Goal: Transaction & Acquisition: Purchase product/service

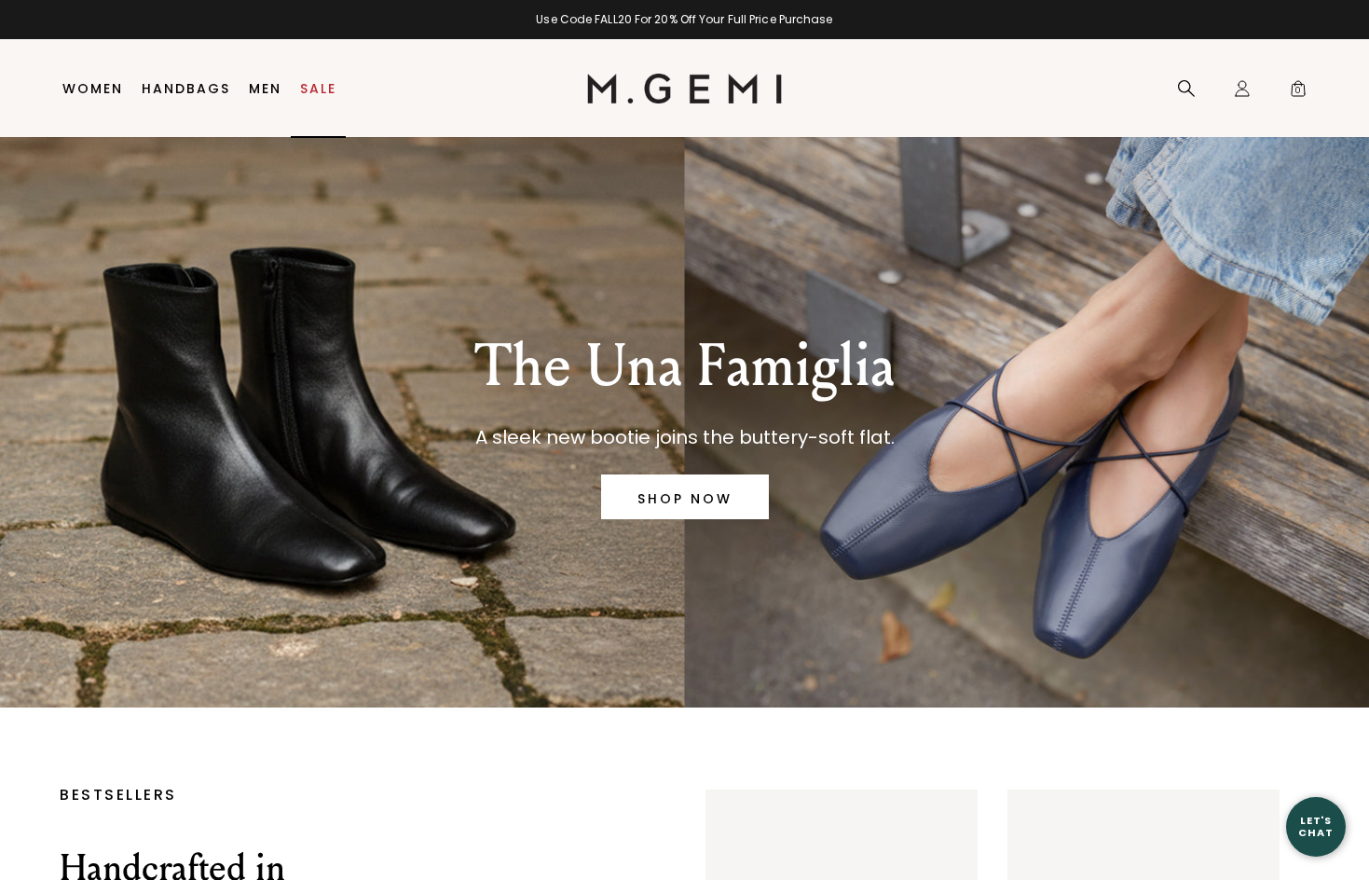
click at [321, 86] on link "Sale" at bounding box center [318, 88] width 36 height 15
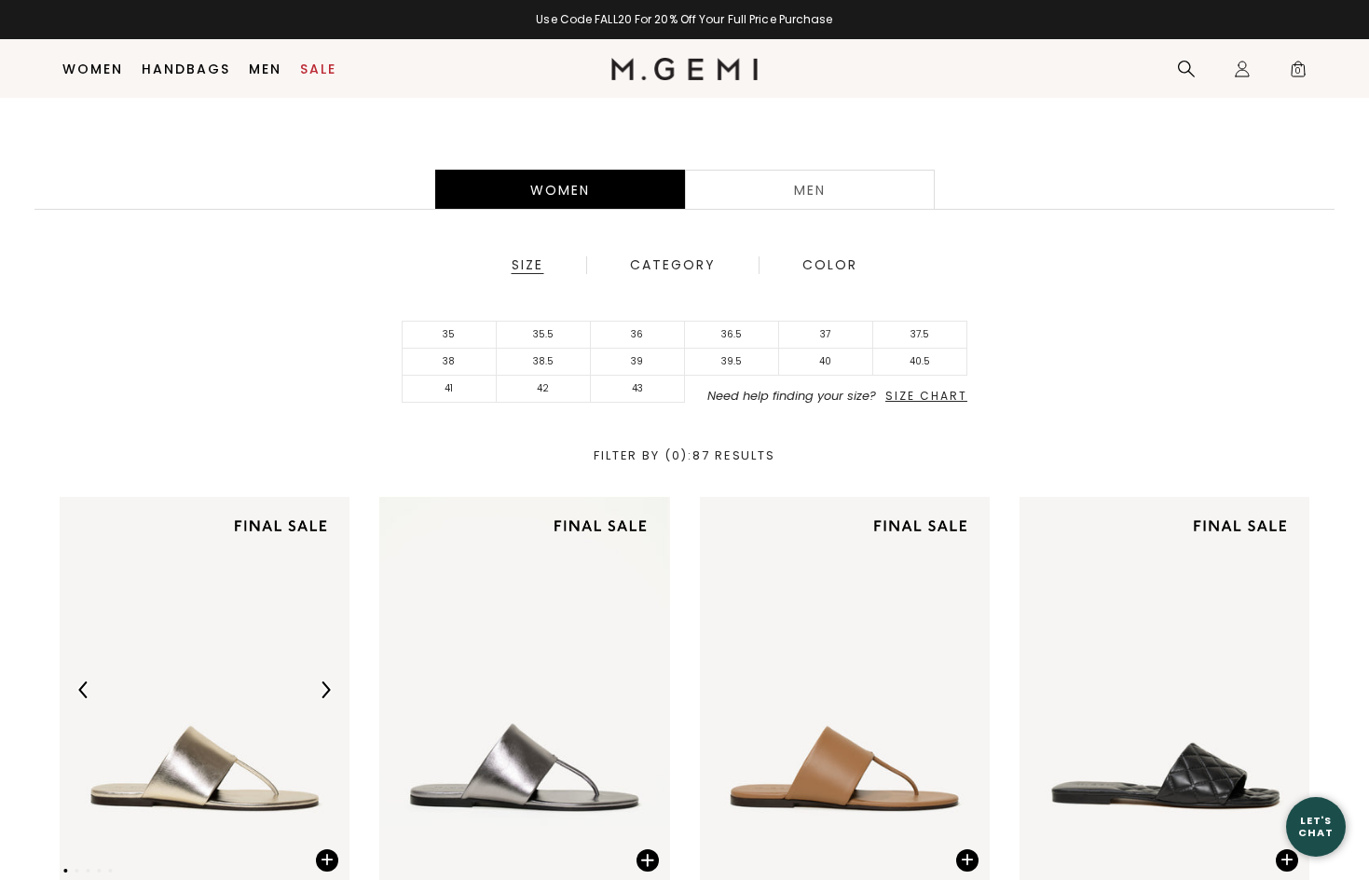
scroll to position [447, 0]
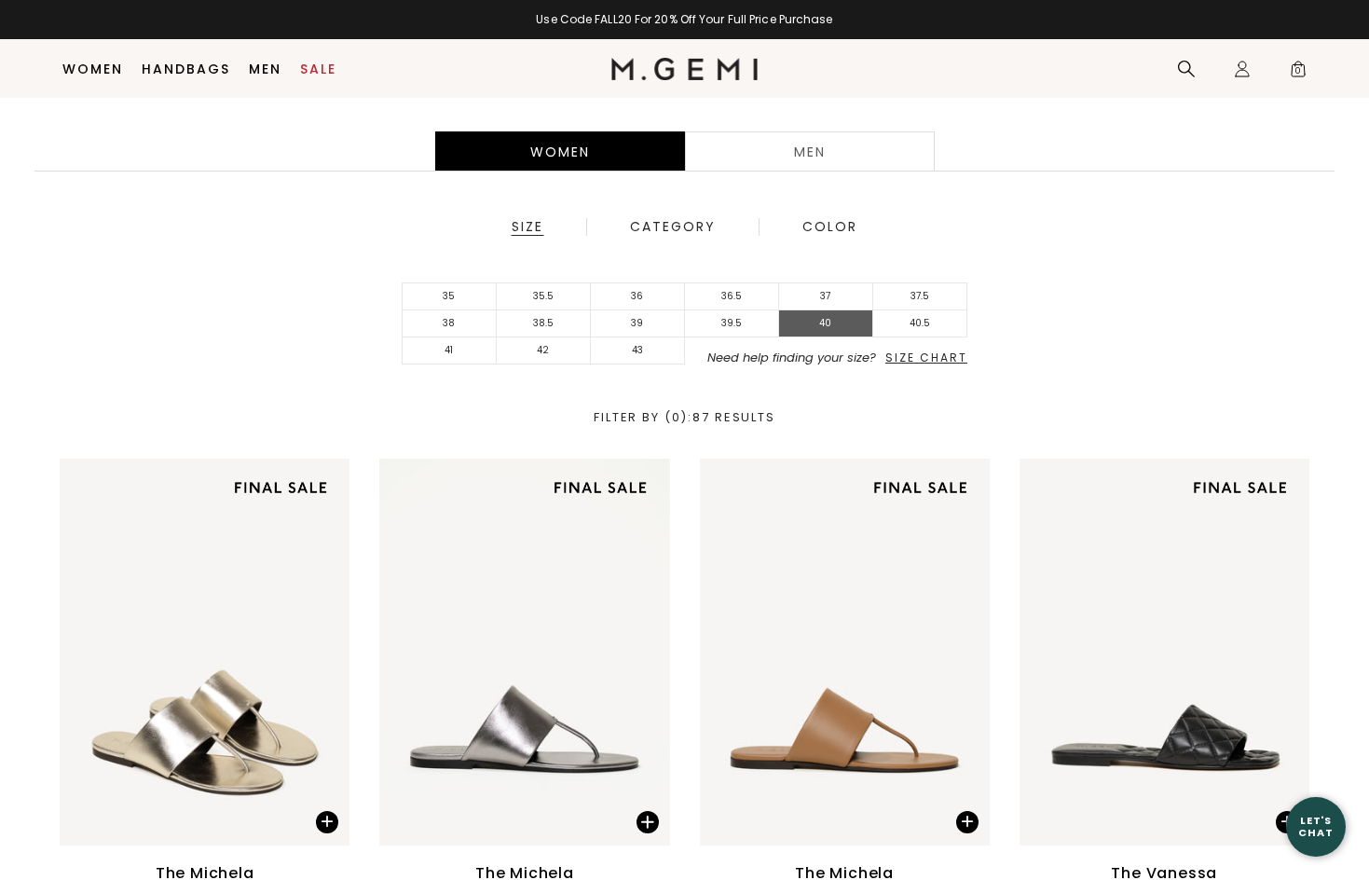
click at [814, 322] on li "40" at bounding box center [826, 323] width 94 height 27
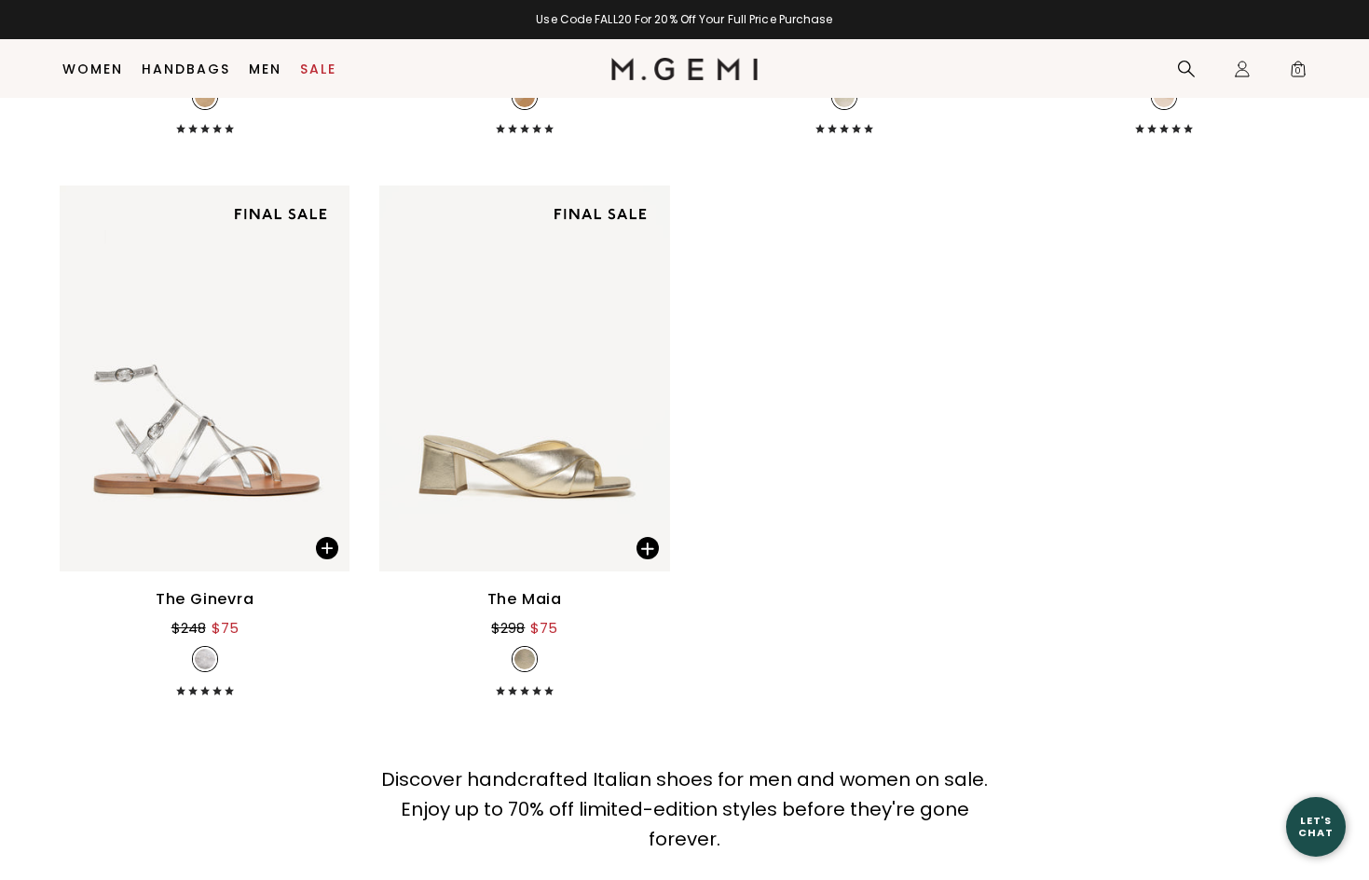
scroll to position [3014, 0]
click at [582, 460] on img at bounding box center [524, 378] width 290 height 387
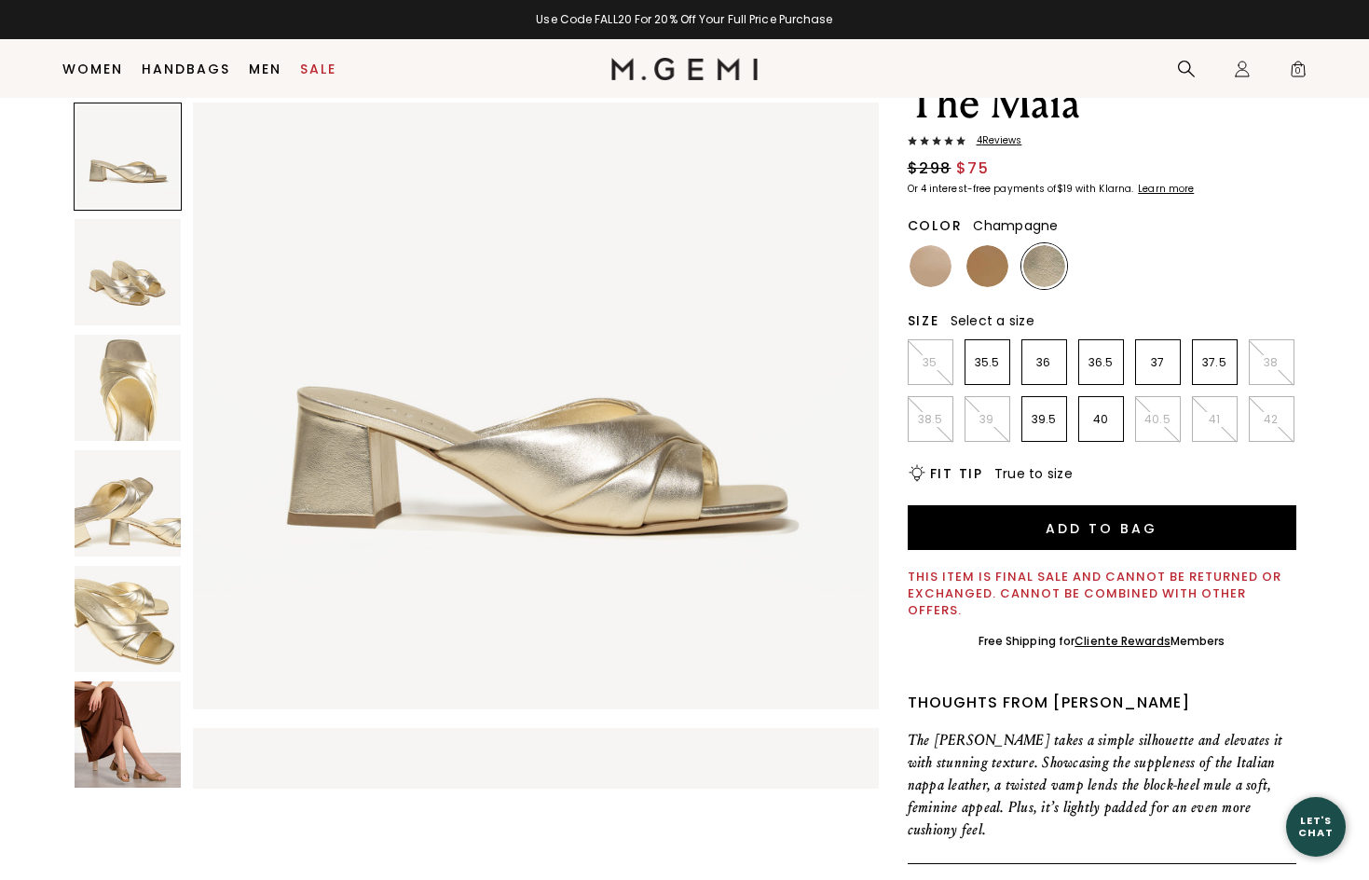
scroll to position [103, 0]
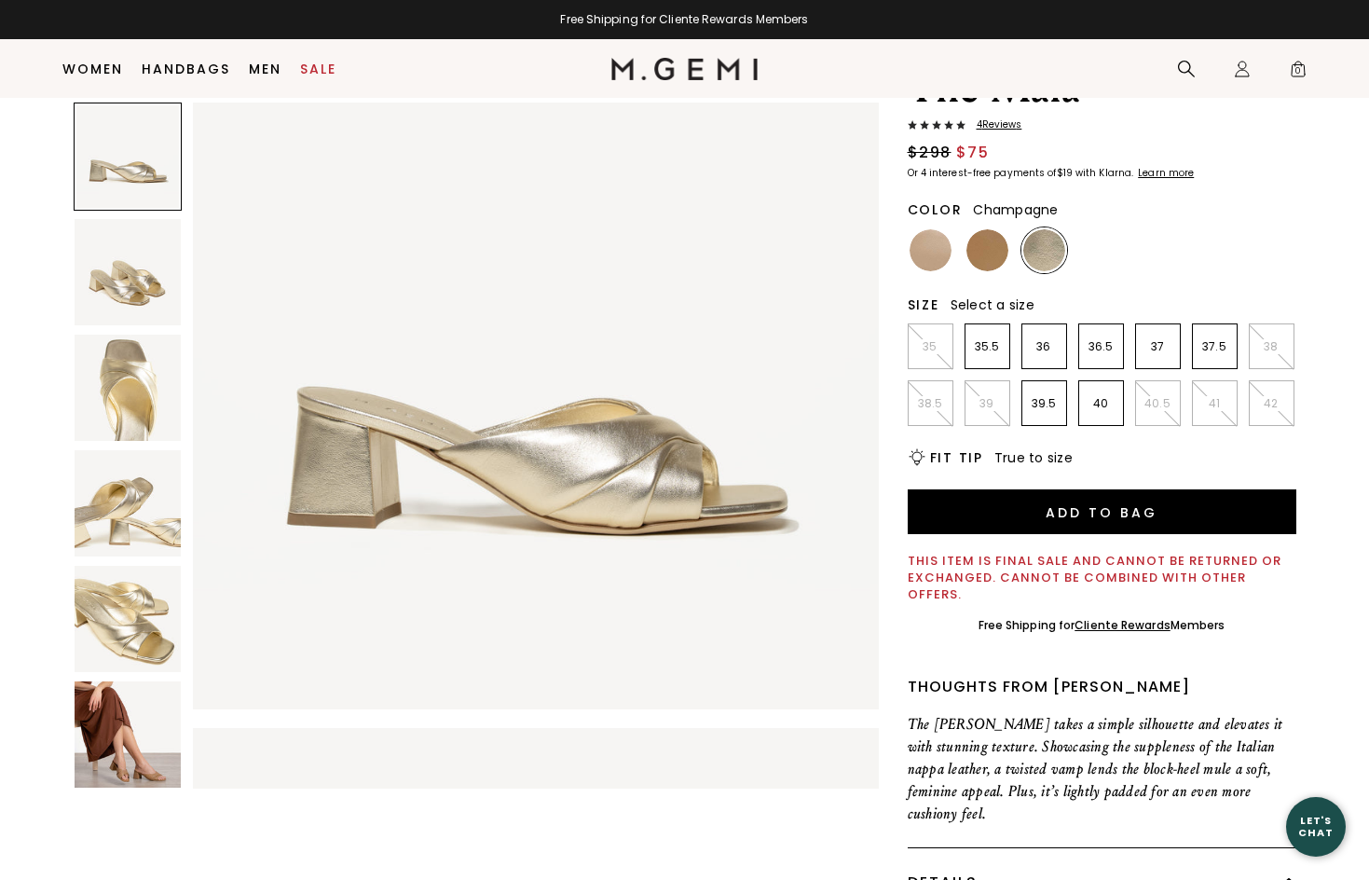
click at [146, 623] on img at bounding box center [128, 619] width 106 height 106
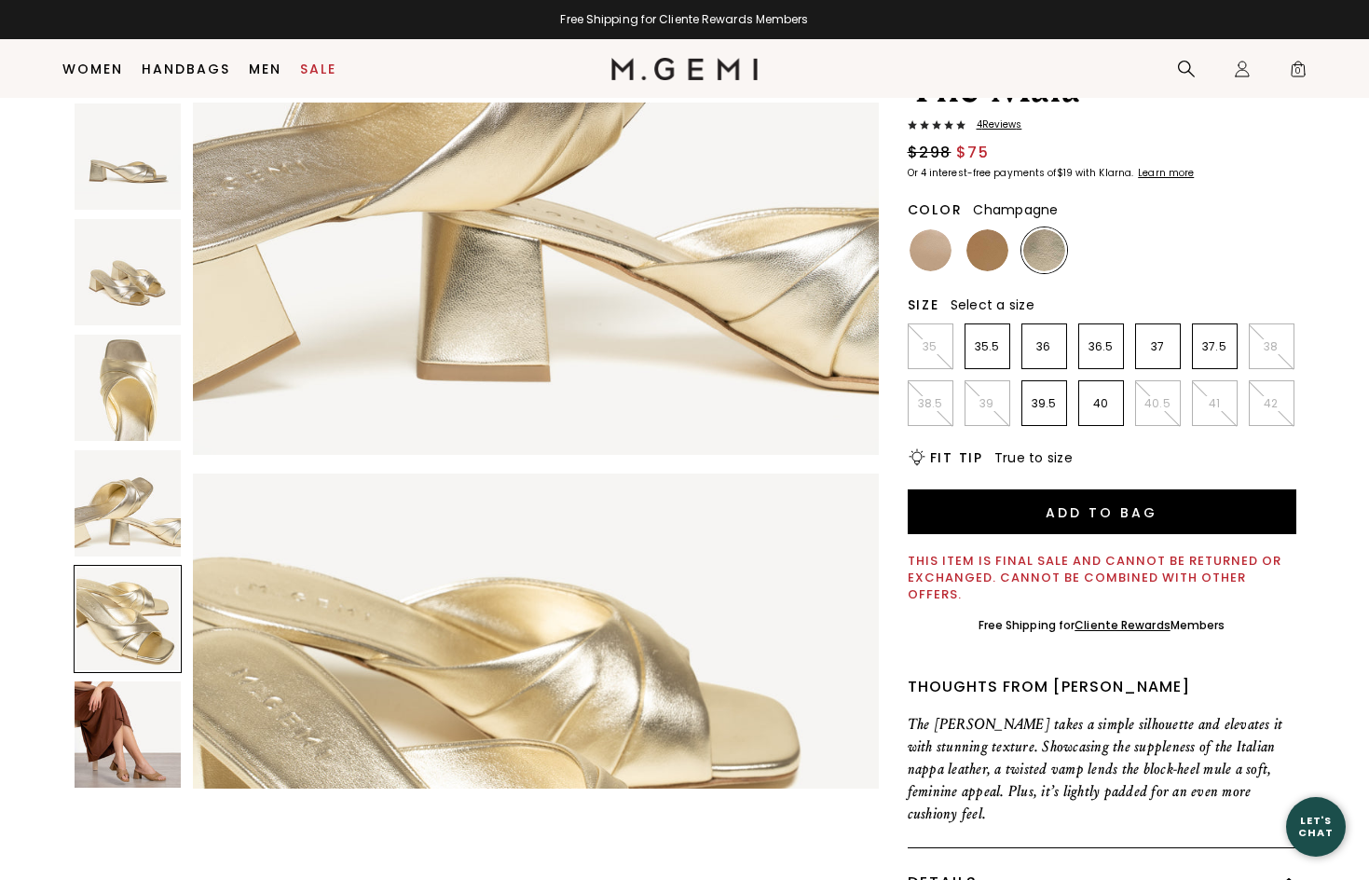
scroll to position [2819, 0]
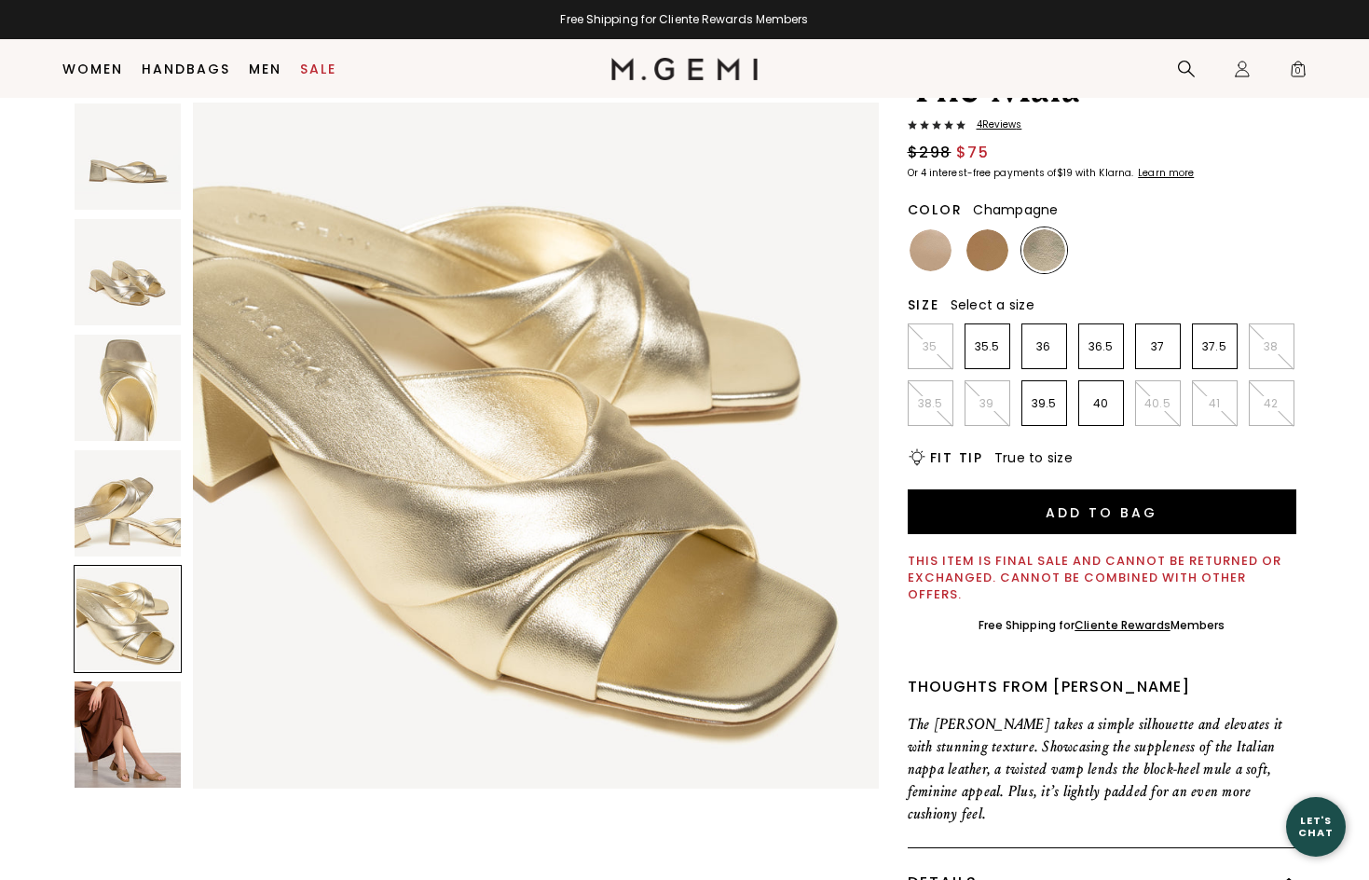
click at [143, 522] on img at bounding box center [128, 503] width 106 height 106
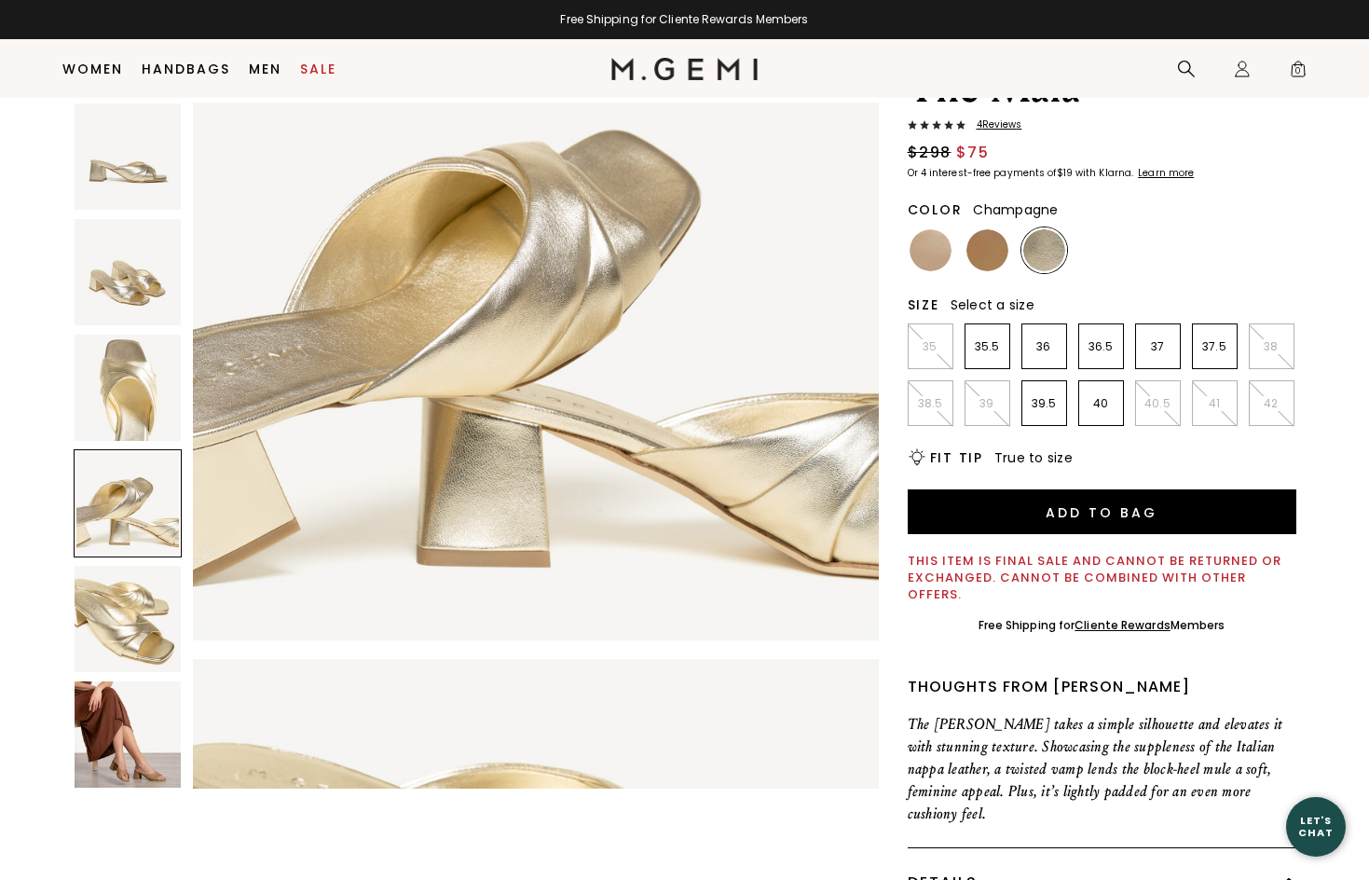
scroll to position [2114, 0]
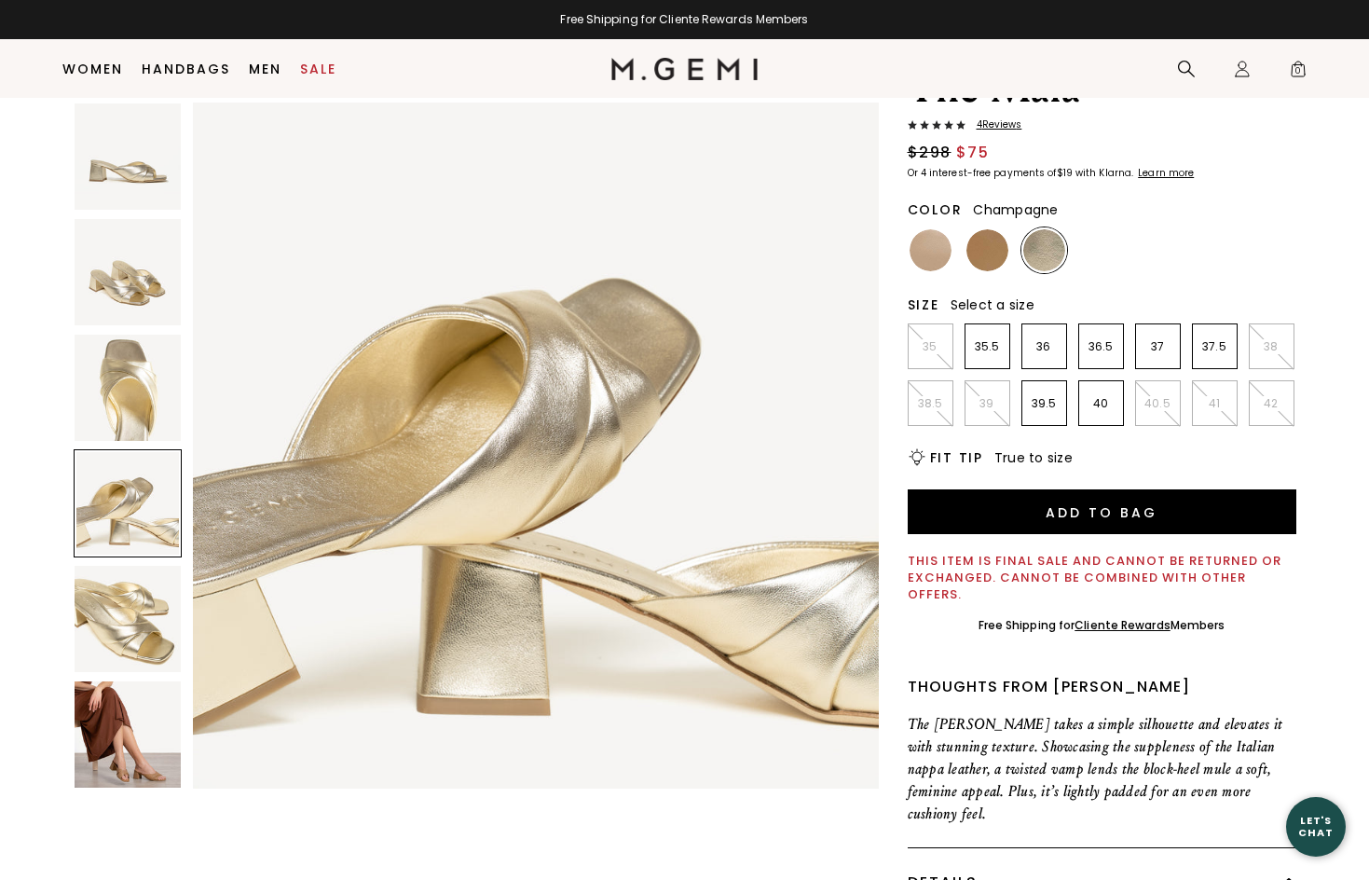
click at [141, 409] on img at bounding box center [128, 388] width 106 height 106
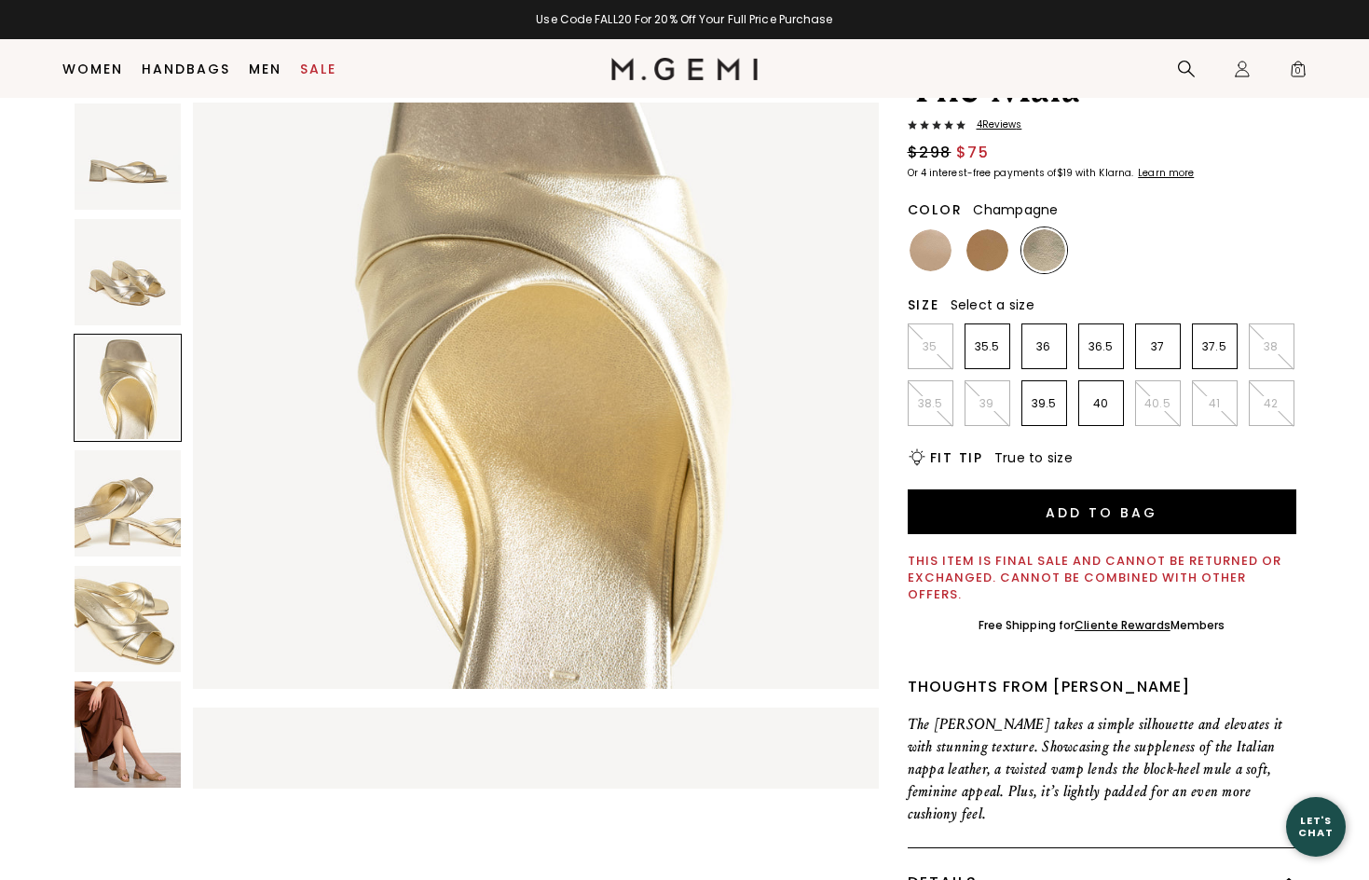
scroll to position [1409, 0]
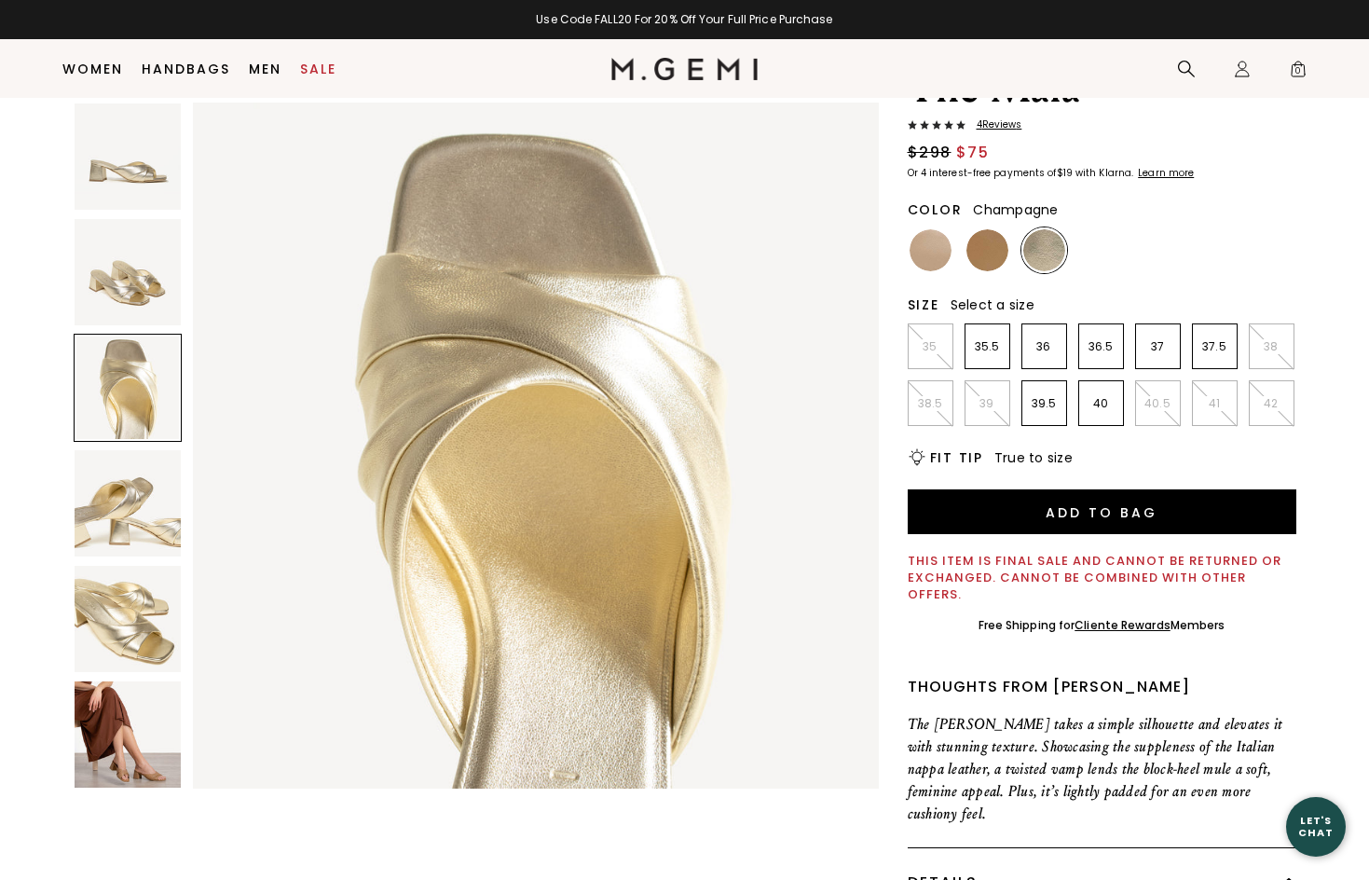
click at [117, 281] on img at bounding box center [128, 272] width 106 height 106
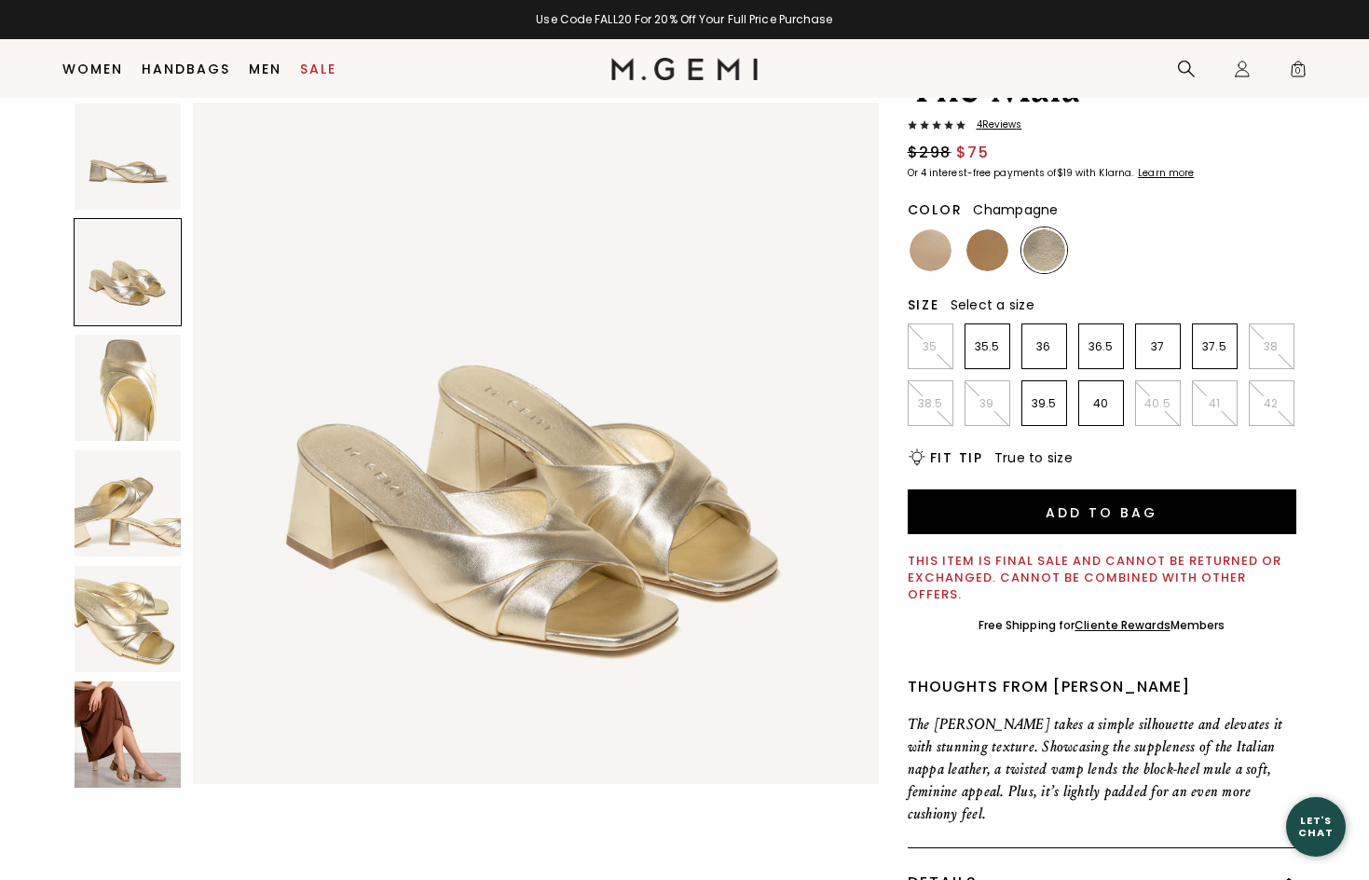
scroll to position [705, 0]
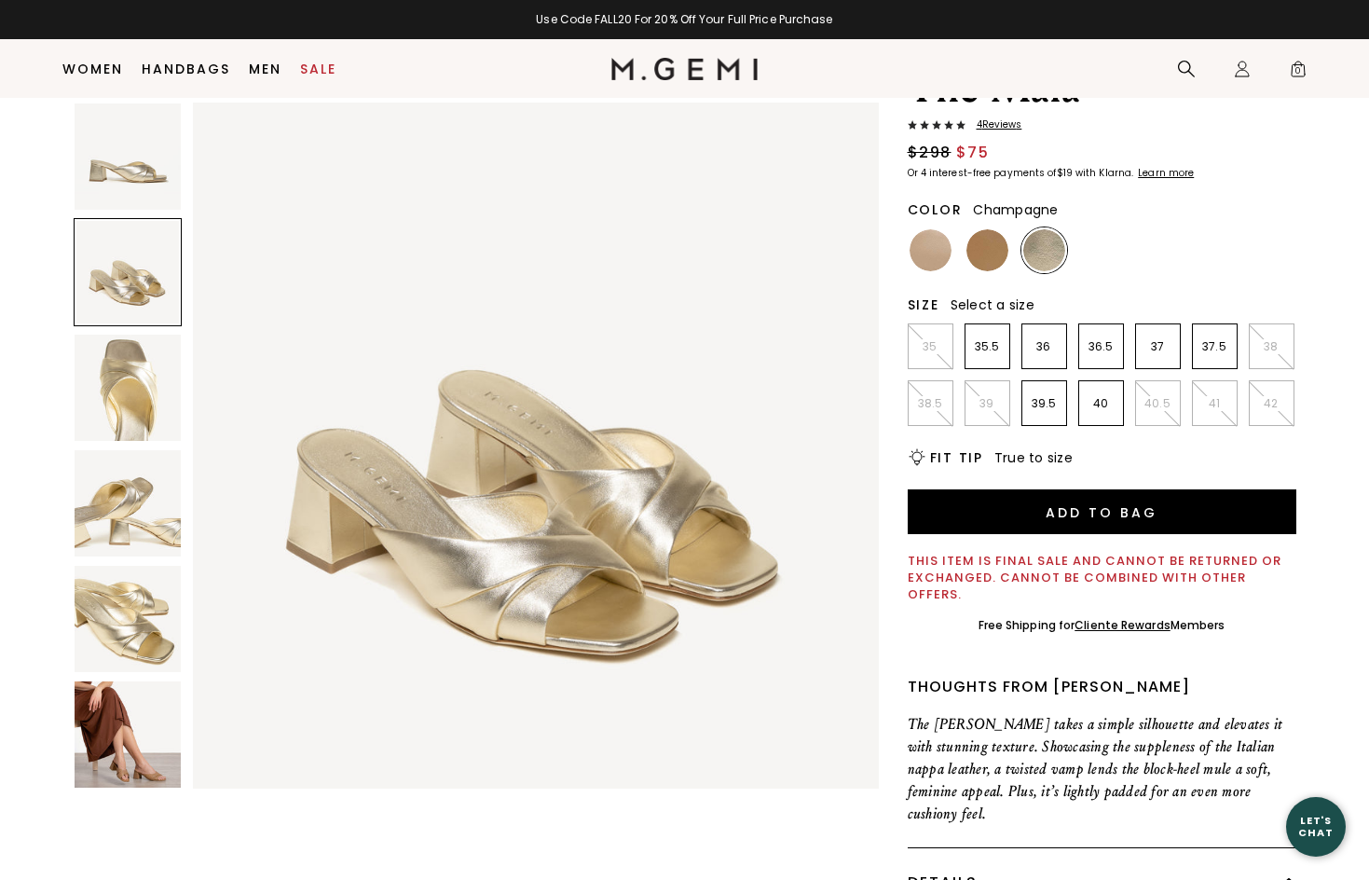
click at [126, 167] on img at bounding box center [128, 156] width 106 height 106
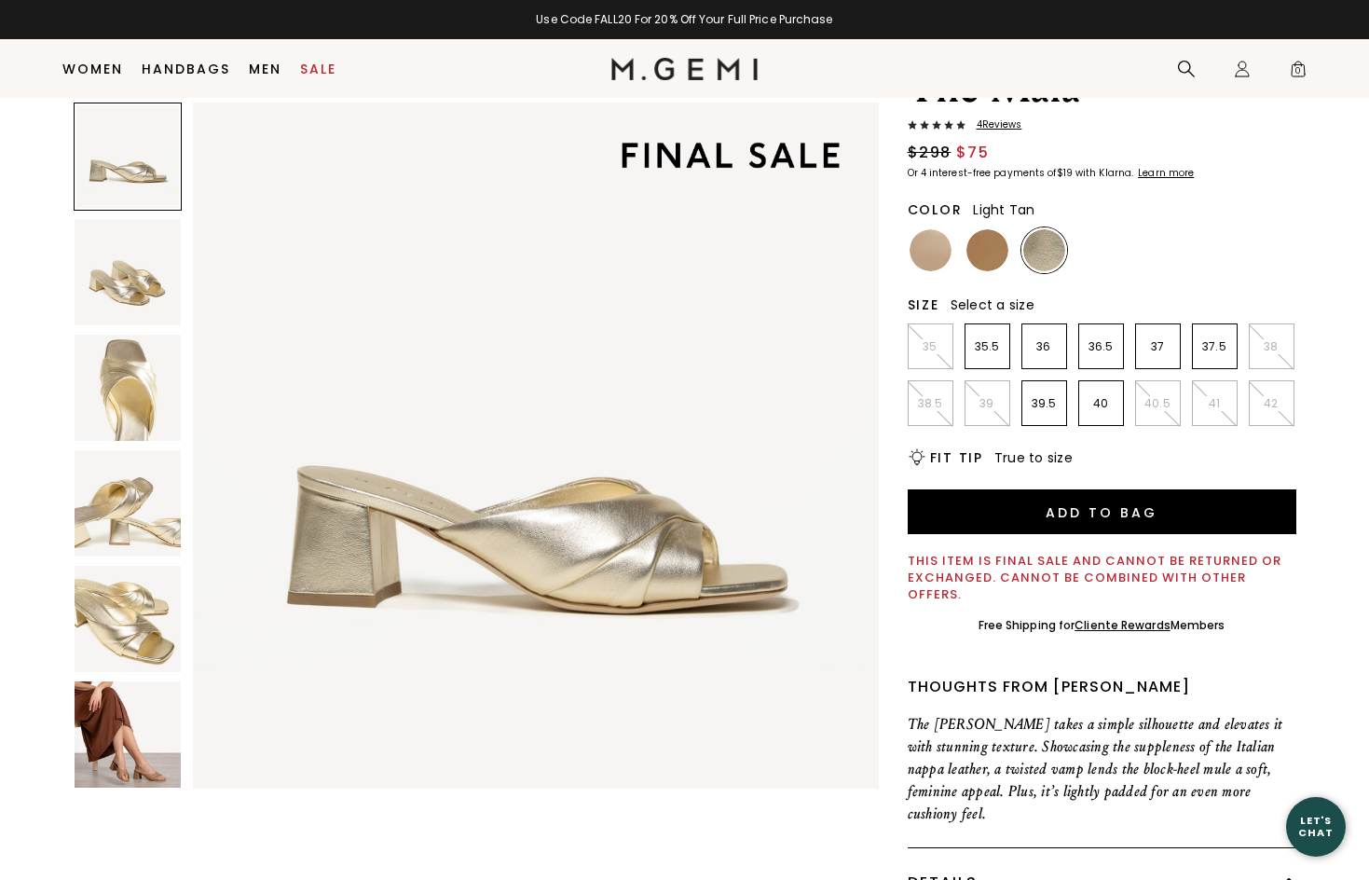
click at [986, 244] on img at bounding box center [988, 250] width 42 height 42
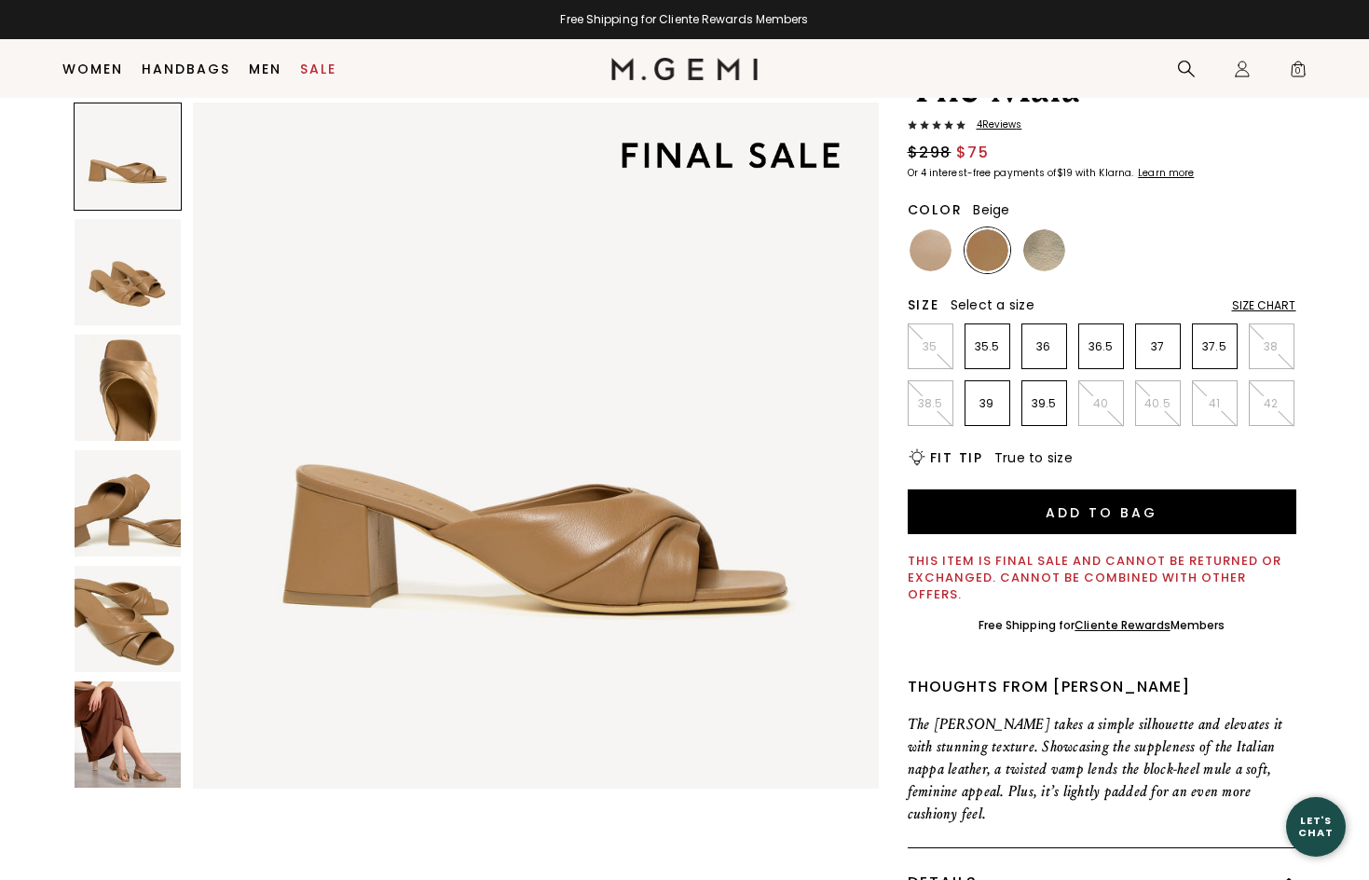
click at [926, 254] on img at bounding box center [931, 250] width 42 height 42
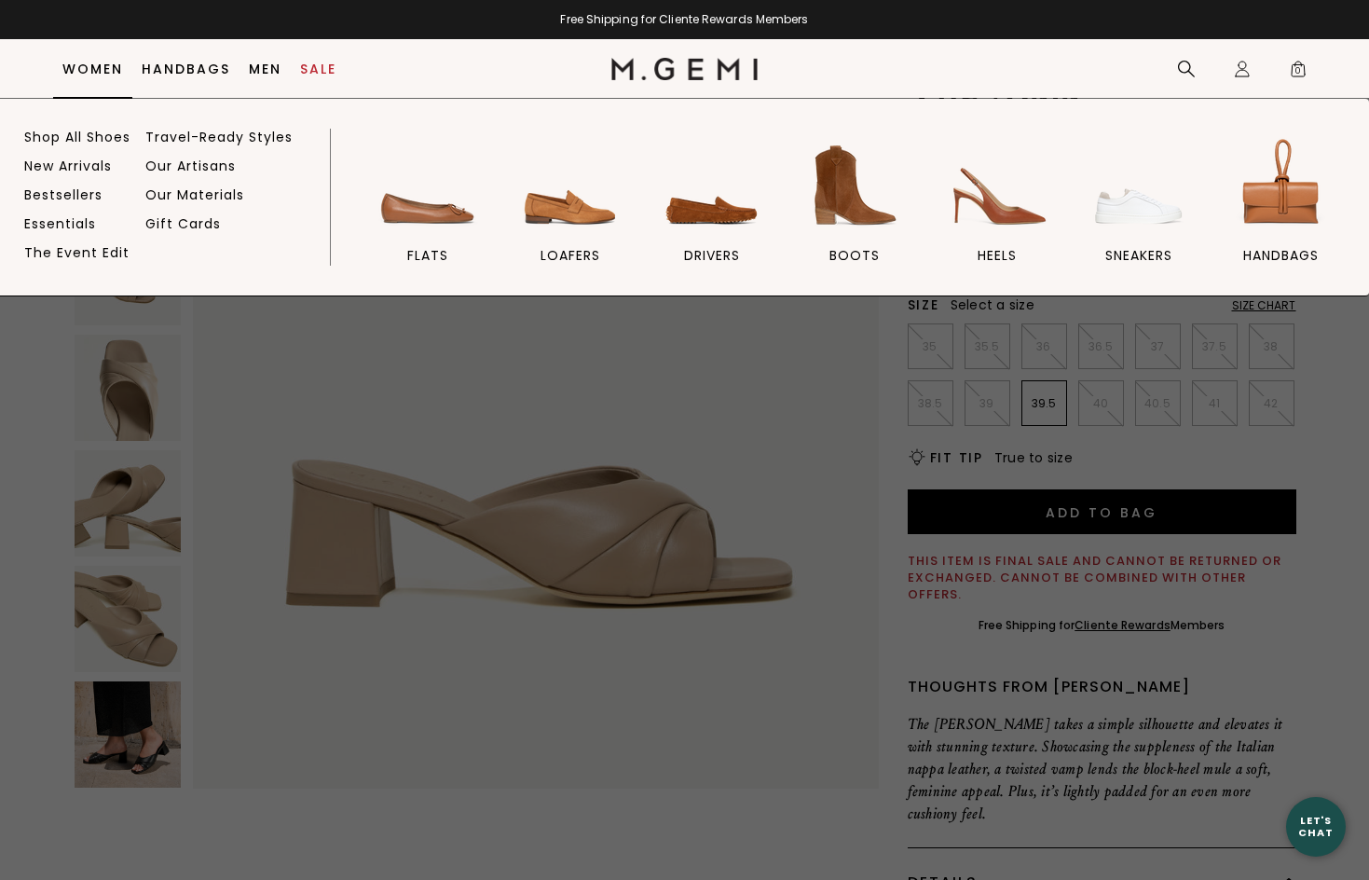
click at [76, 75] on link "Women" at bounding box center [92, 69] width 61 height 15
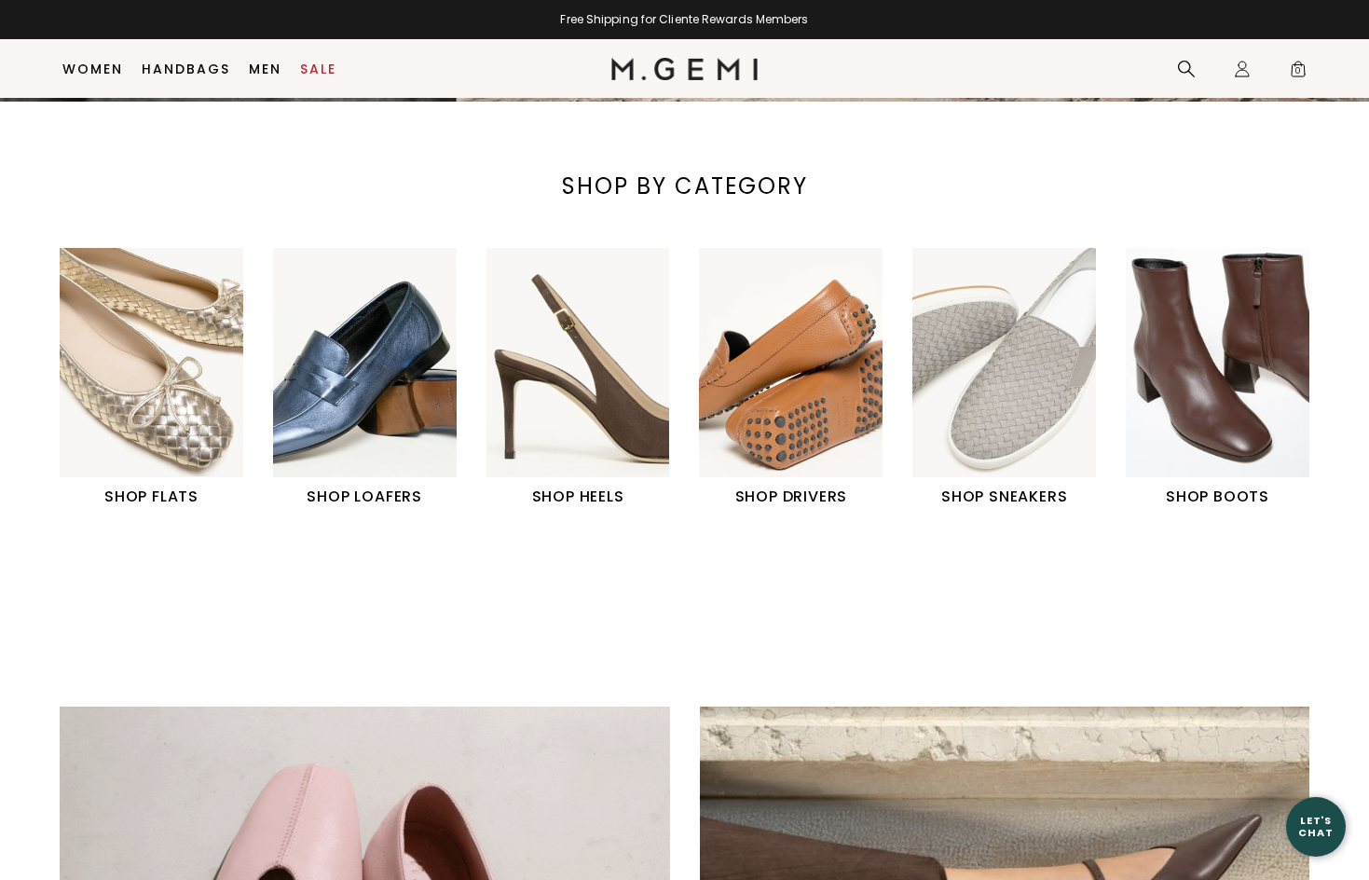
scroll to position [569, 0]
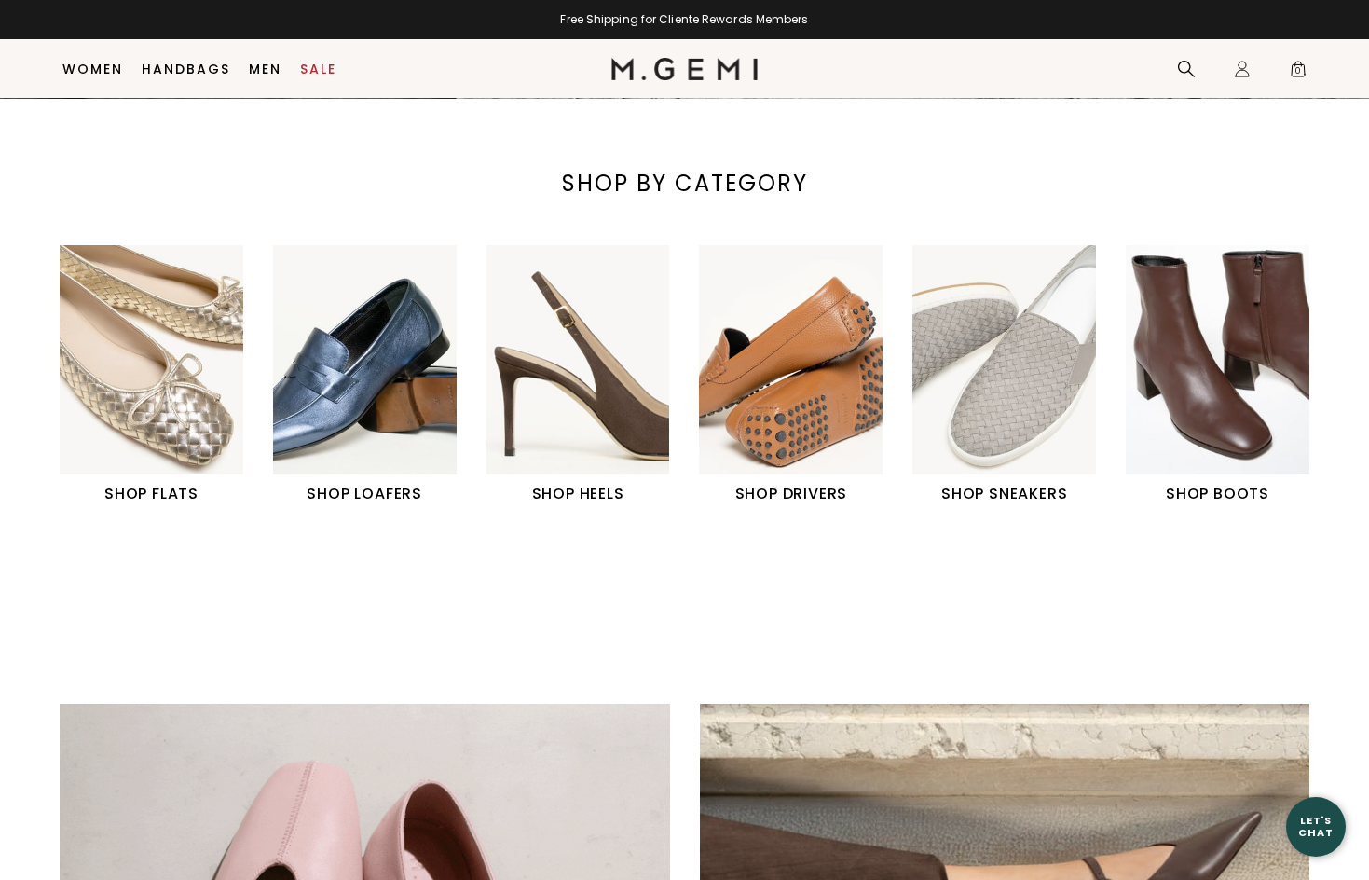
click at [176, 413] on img "1 / 6" at bounding box center [152, 359] width 184 height 229
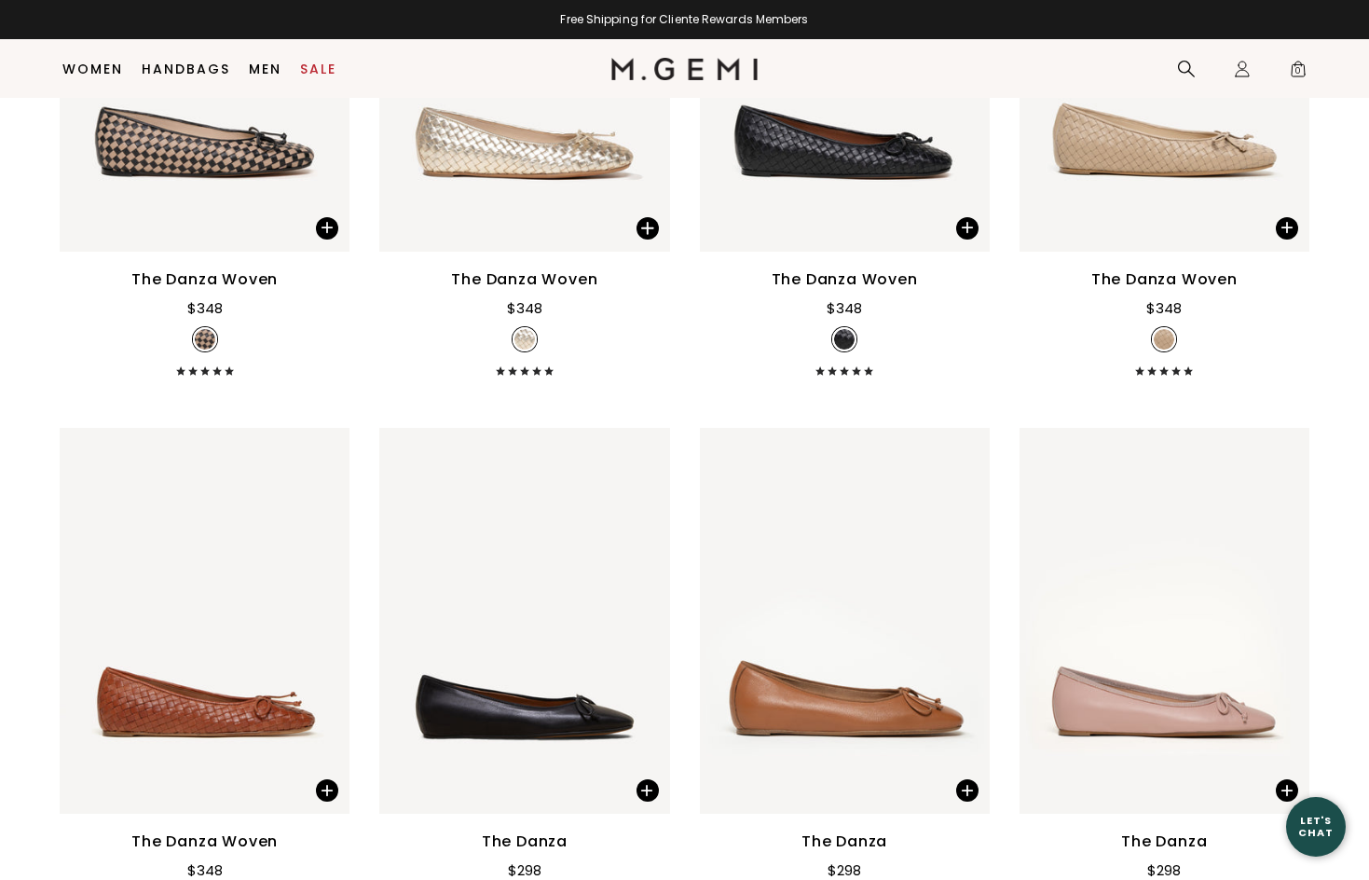
scroll to position [2185, 0]
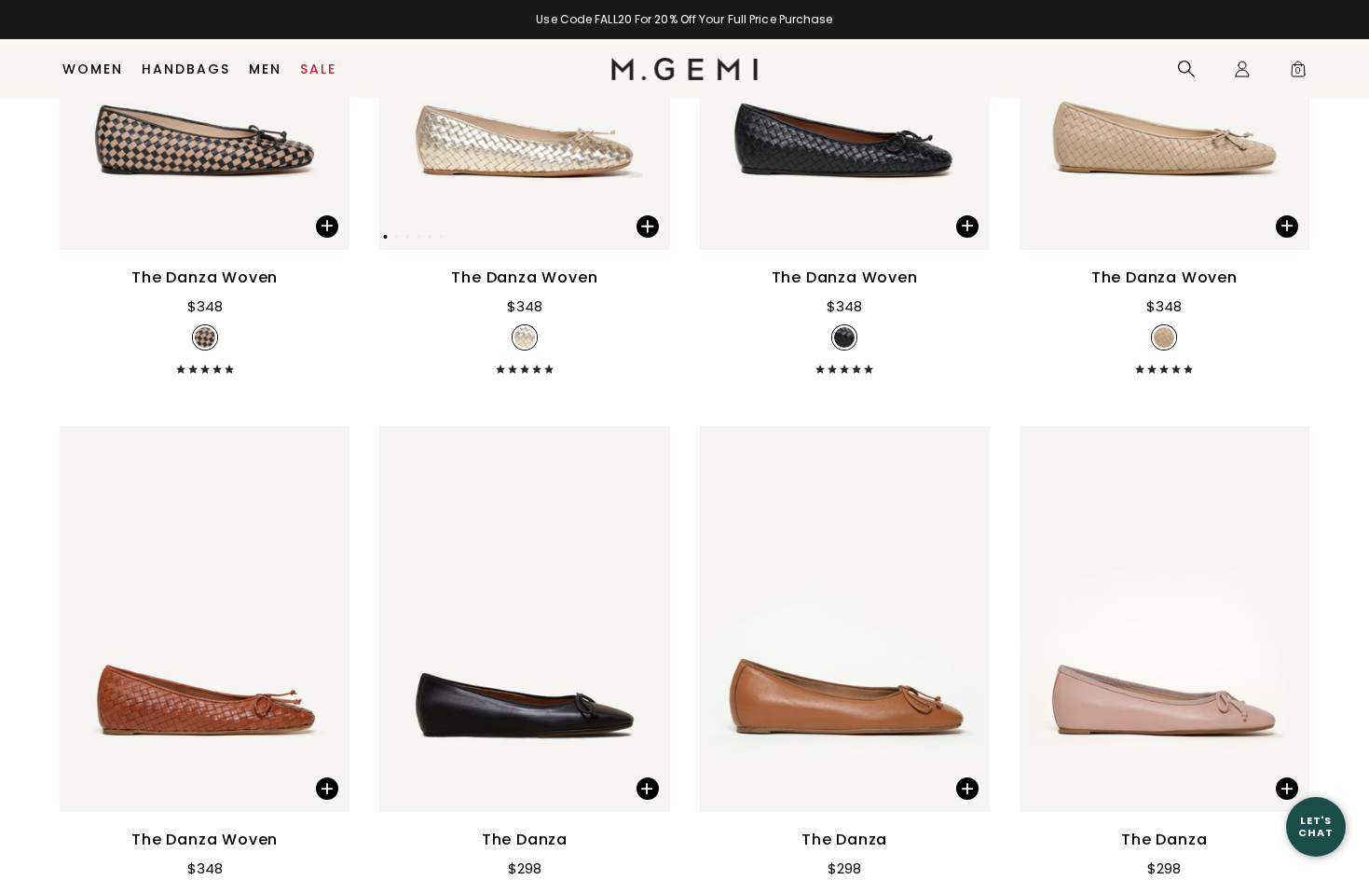
click at [437, 181] on img at bounding box center [524, 56] width 290 height 387
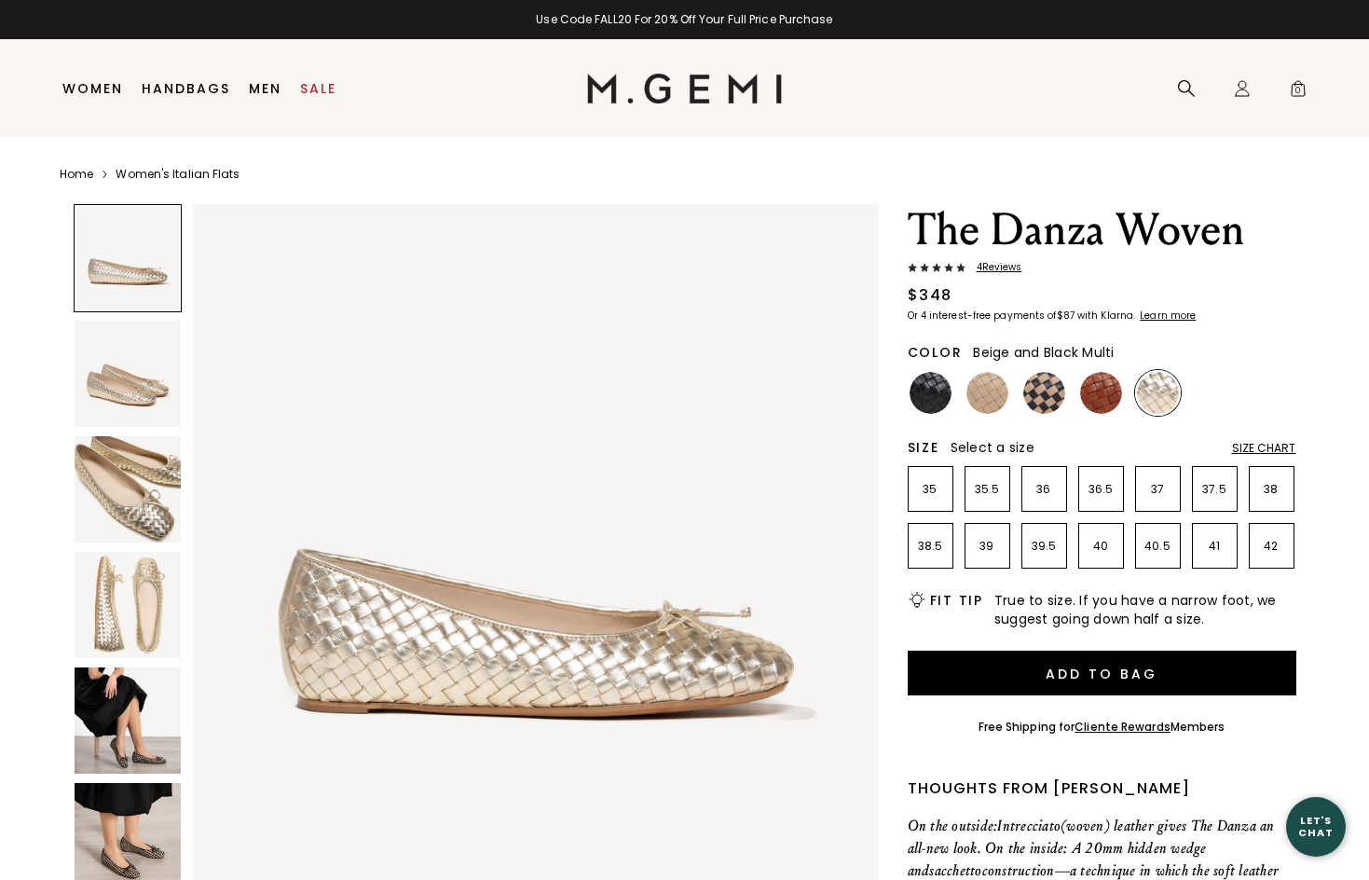
click at [1050, 400] on img at bounding box center [1044, 393] width 42 height 42
